Goal: Task Accomplishment & Management: Complete application form

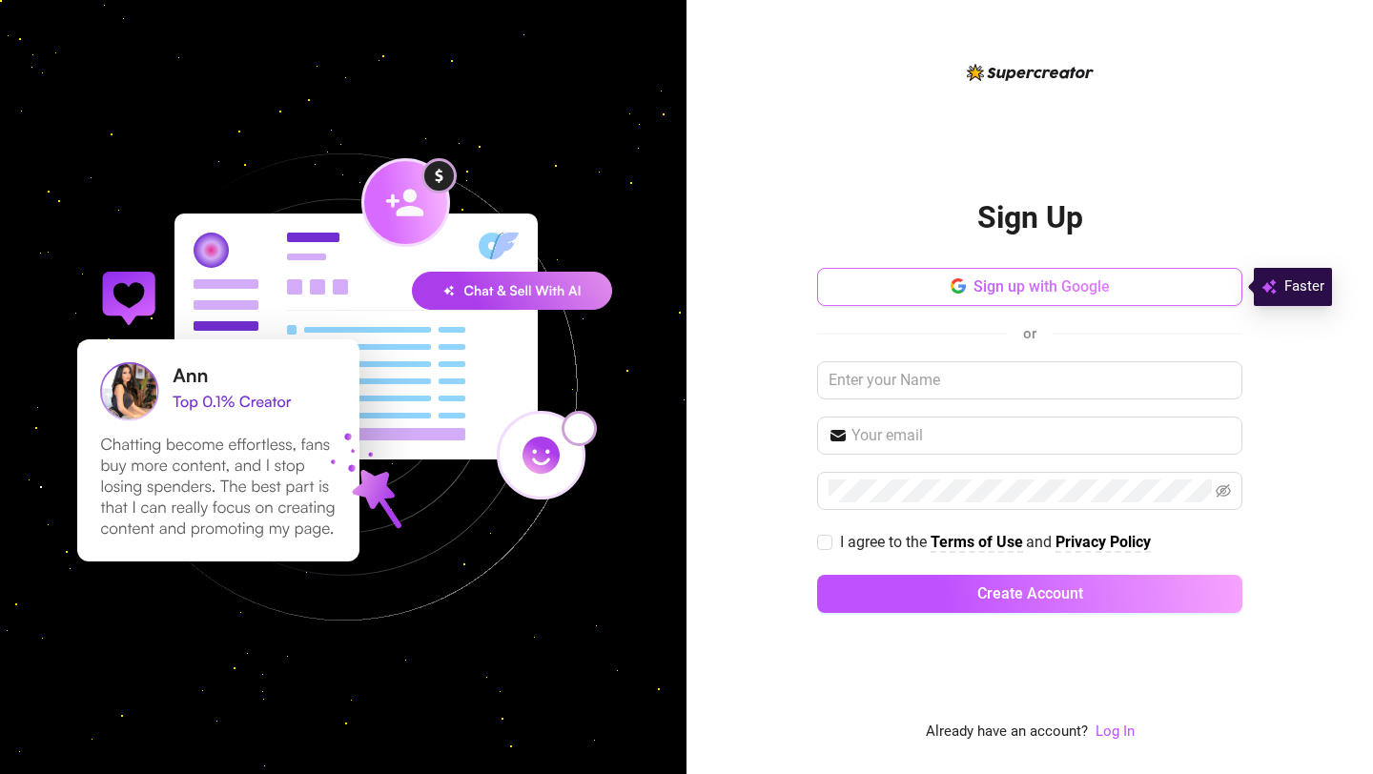
click at [1014, 291] on span "Sign up with Google" at bounding box center [1041, 286] width 136 height 18
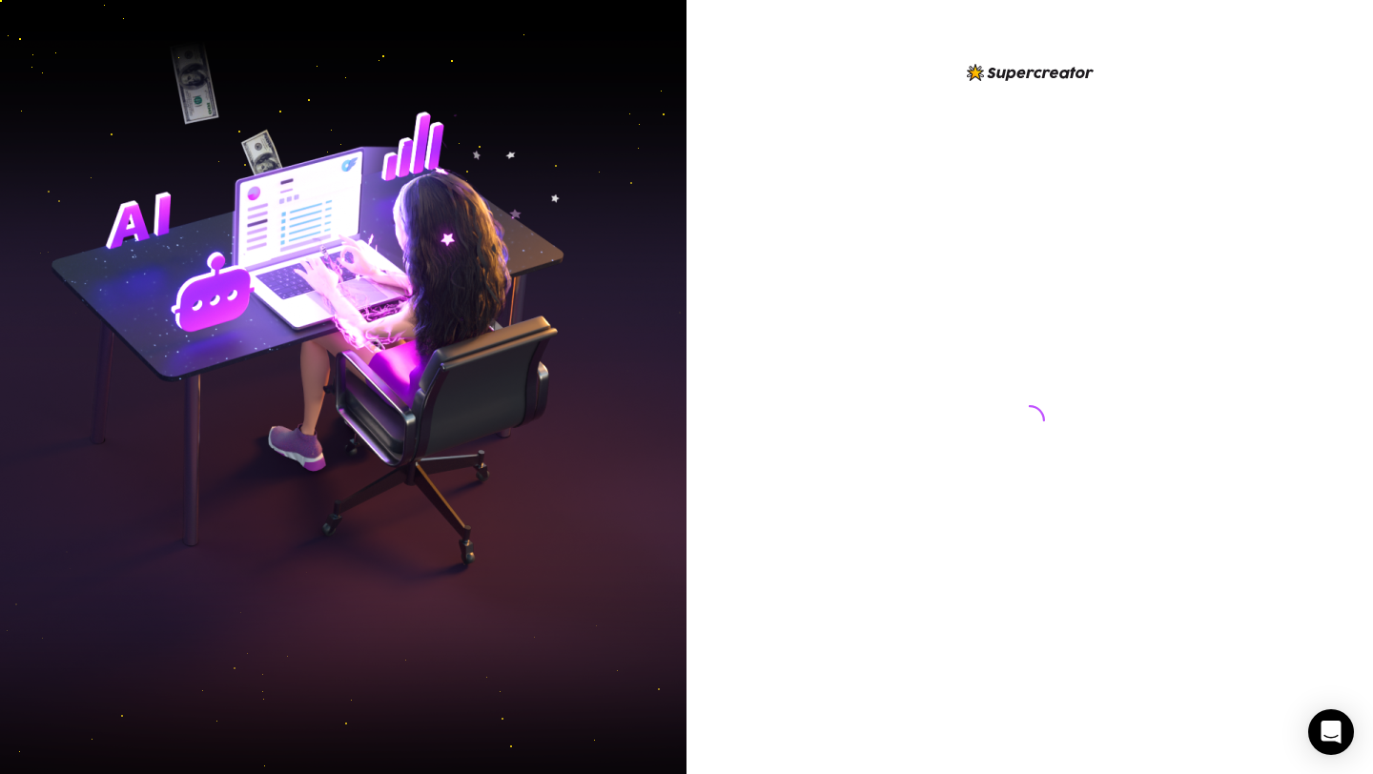
click at [962, 211] on div at bounding box center [1029, 402] width 425 height 683
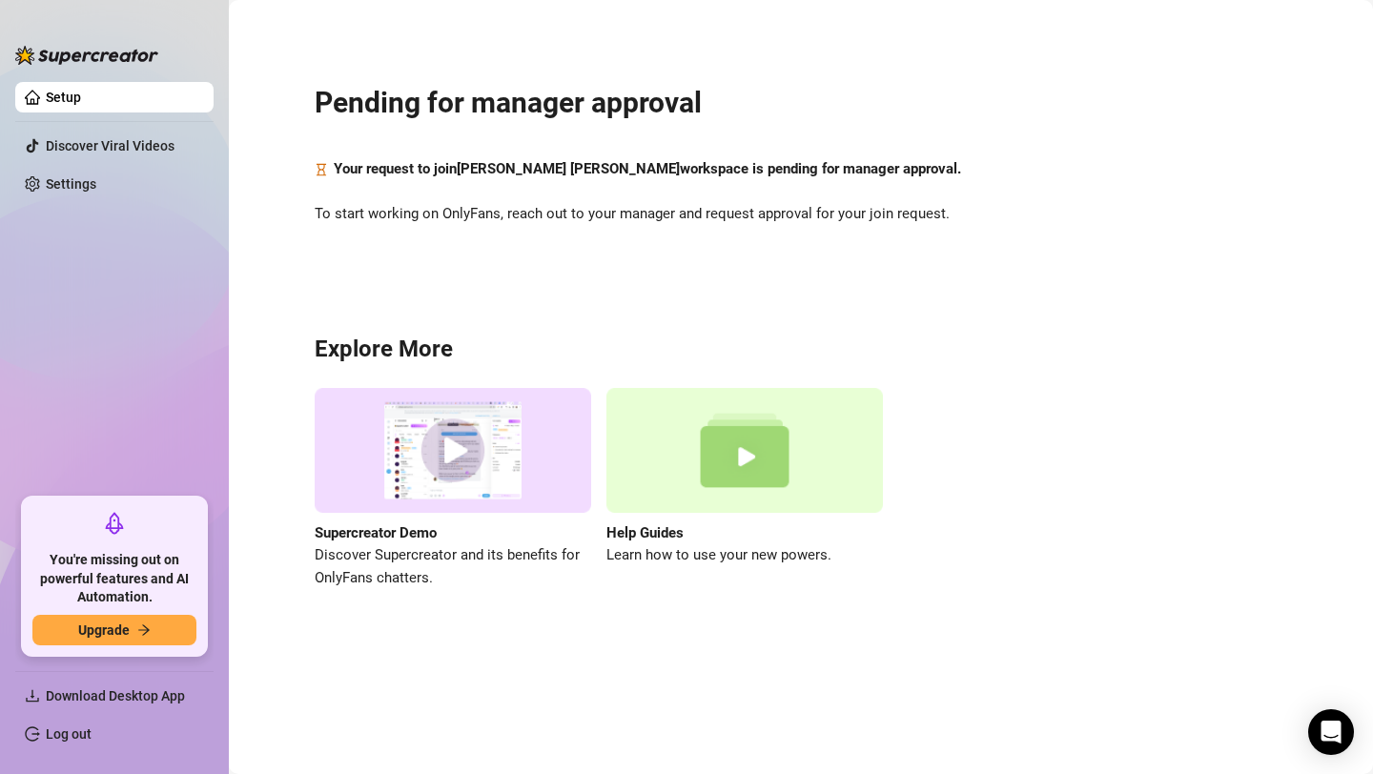
click at [962, 211] on span "To start working on OnlyFans, reach out to your manager and request approval fo…" at bounding box center [801, 214] width 972 height 23
